Goal: Task Accomplishment & Management: Manage account settings

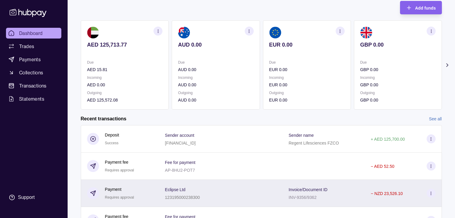
scroll to position [90, 0]
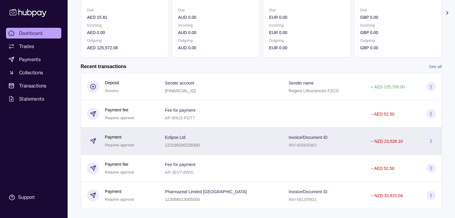
click at [389, 143] on p "− NZD 23,526.10" at bounding box center [387, 141] width 32 height 5
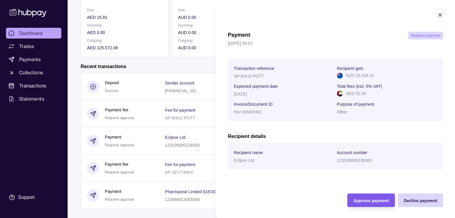
click at [359, 200] on span "Approve payment" at bounding box center [370, 201] width 35 height 5
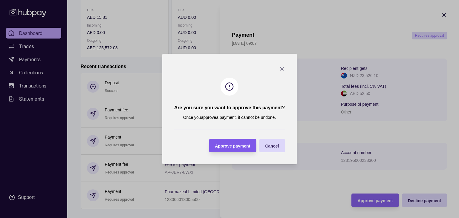
click at [227, 147] on span "Approve payment" at bounding box center [232, 146] width 35 height 5
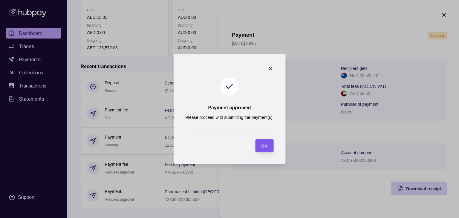
click at [263, 145] on span "OK" at bounding box center [264, 146] width 6 height 5
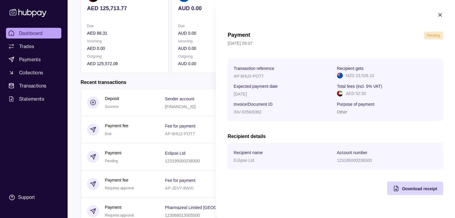
scroll to position [30, 0]
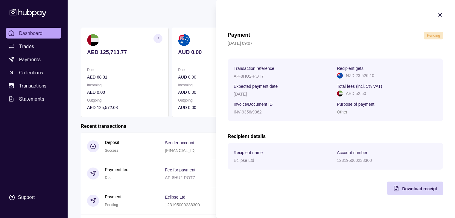
click at [161, 9] on html "Dashboard Trades Payments Collections Transactions Statements Support D Hello, …" at bounding box center [227, 153] width 455 height 367
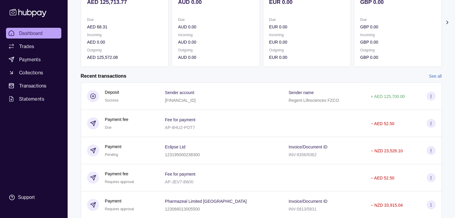
scroll to position [120, 0]
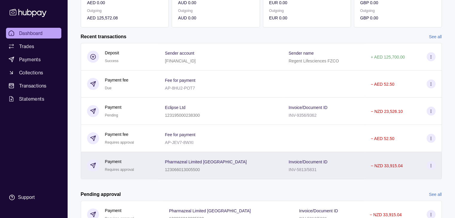
click at [376, 167] on p "− NZD 33,915.04" at bounding box center [387, 166] width 32 height 5
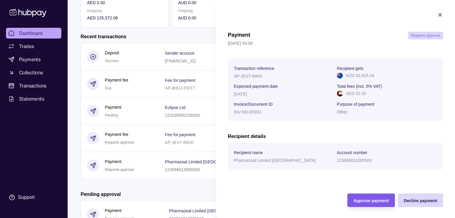
click at [359, 202] on span "Approve payment" at bounding box center [370, 201] width 35 height 5
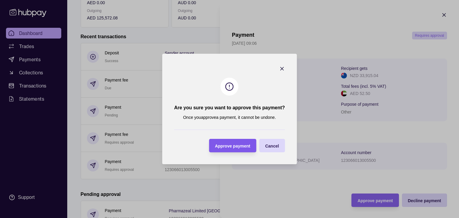
click at [240, 145] on span "Approve payment" at bounding box center [232, 146] width 35 height 5
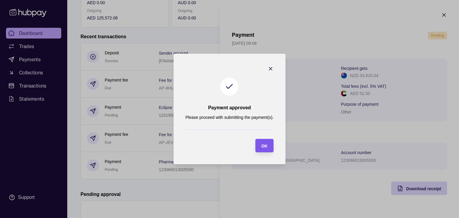
click at [266, 146] on span "OK" at bounding box center [264, 146] width 6 height 5
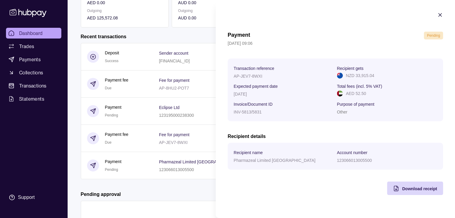
click at [182, 33] on html "Dashboard Trades Payments Collections Transactions Statements Support D Hello, …" at bounding box center [227, 71] width 455 height 383
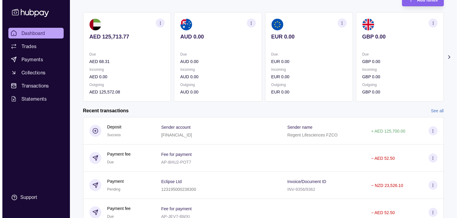
scroll to position [0, 0]
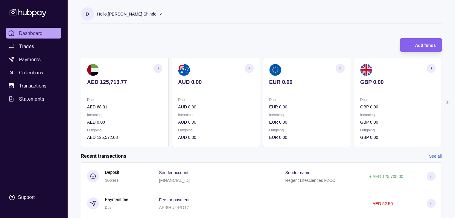
click at [158, 14] on icon at bounding box center [160, 14] width 4 height 4
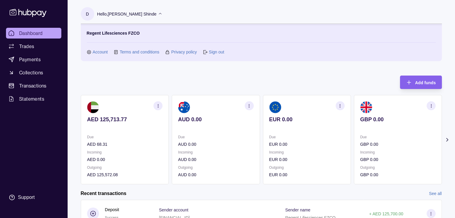
click at [221, 51] on link "Sign out" at bounding box center [216, 52] width 15 height 7
